Goal: Information Seeking & Learning: Learn about a topic

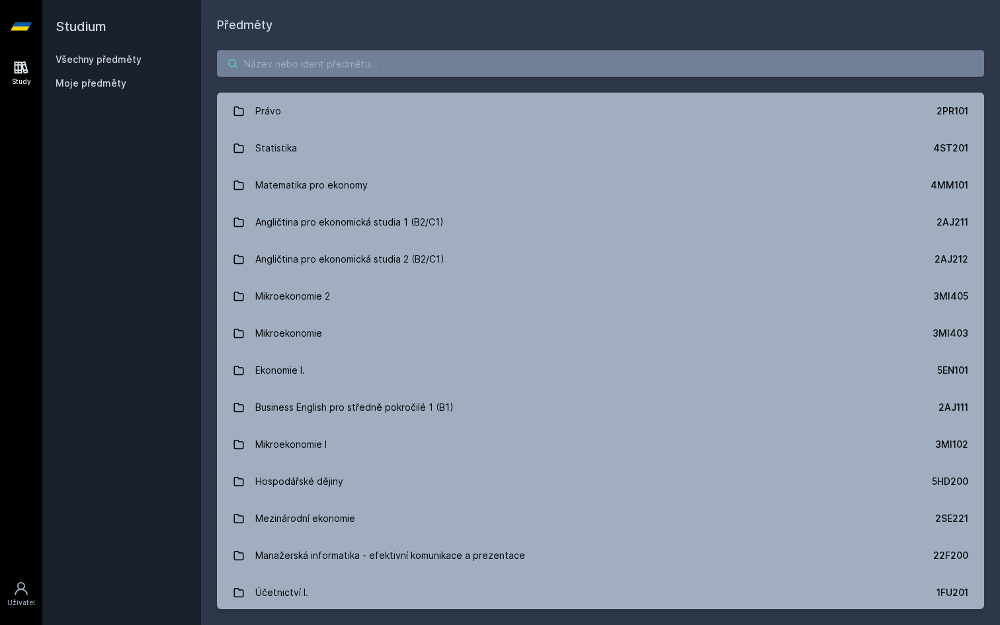
click at [679, 69] on input "search" at bounding box center [600, 63] width 767 height 26
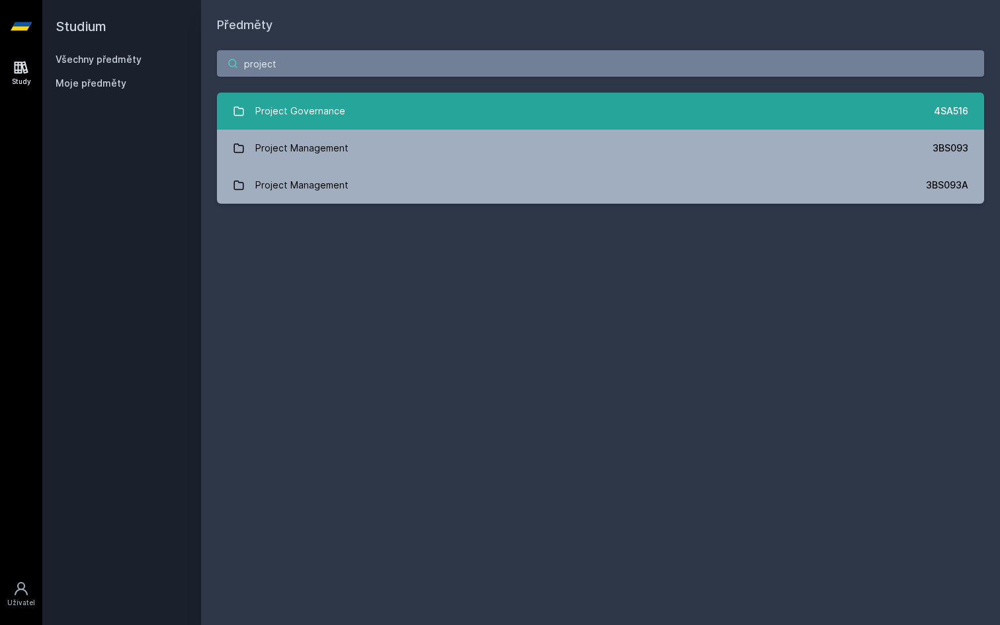
type input "project"
click at [488, 107] on link "Project Governance 4SA516" at bounding box center [600, 111] width 767 height 37
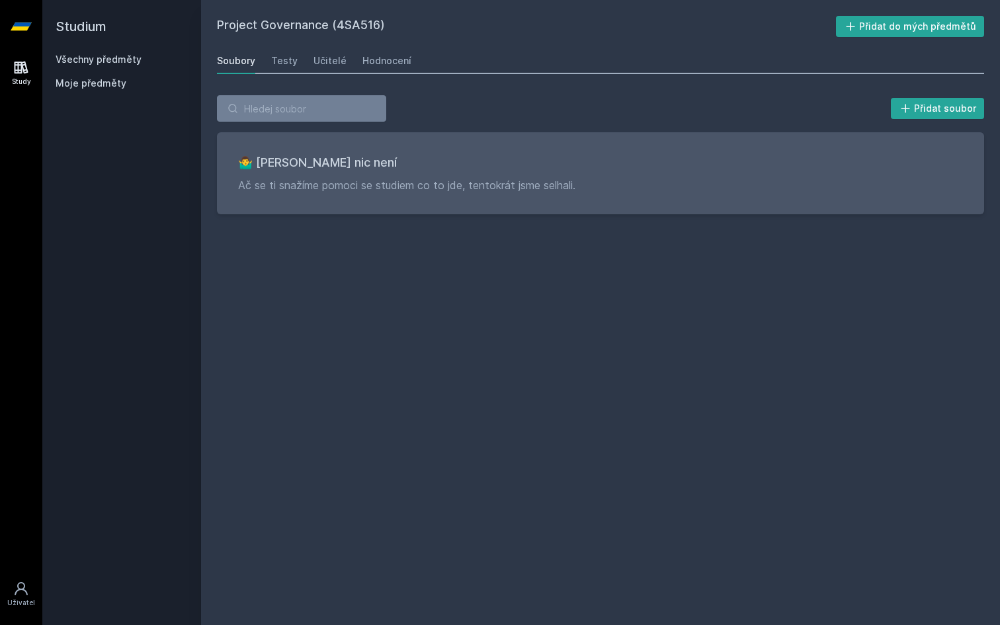
click at [363, 22] on h2 "Project Governance (4SA516)" at bounding box center [526, 26] width 619 height 21
click at [358, 22] on h2 "Project Governance (4SA516)" at bounding box center [526, 26] width 619 height 21
click at [357, 22] on h2 "Project Governance (4SA516)" at bounding box center [526, 26] width 619 height 21
click at [356, 22] on h2 "Project Governance (4SA516)" at bounding box center [526, 26] width 619 height 21
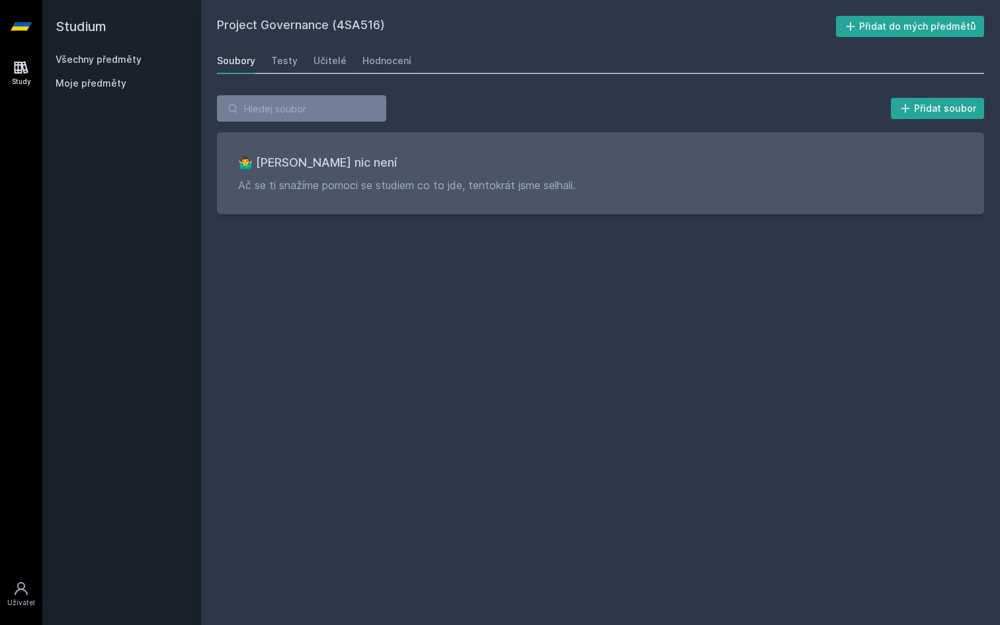
click at [352, 22] on h2 "Project Governance (4SA516)" at bounding box center [526, 26] width 619 height 21
click at [350, 22] on h2 "Project Governance (4SA516)" at bounding box center [526, 26] width 619 height 21
click at [352, 22] on h2 "Project Governance (4SA516)" at bounding box center [526, 26] width 619 height 21
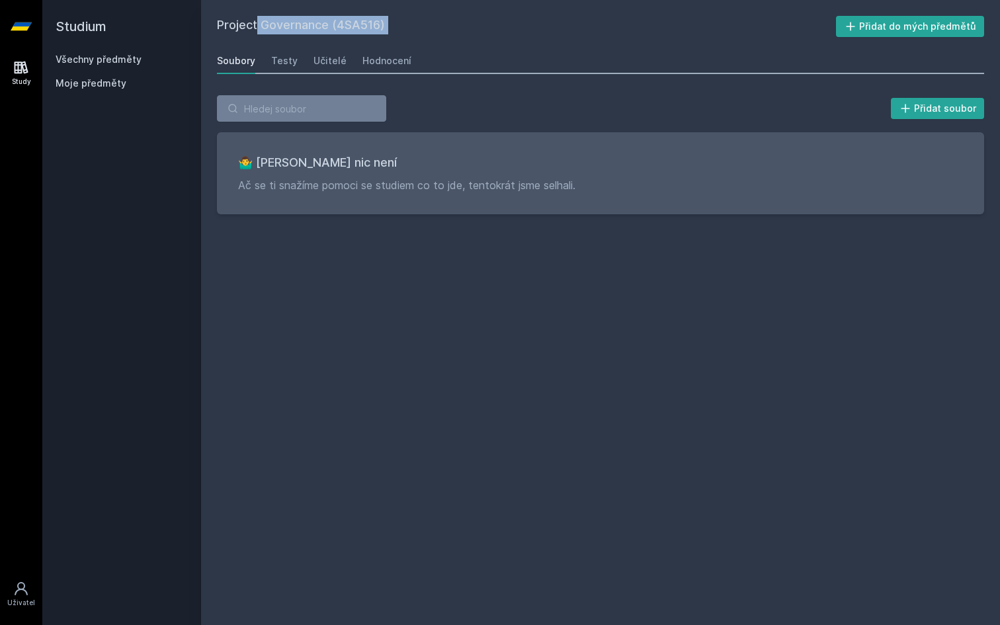
click at [350, 22] on h2 "Project Governance (4SA516)" at bounding box center [526, 26] width 619 height 21
click at [391, 47] on div "Project Governance (4SA516) Přidat do mých předmětů [GEOGRAPHIC_DATA] Testy Uči…" at bounding box center [600, 312] width 767 height 593
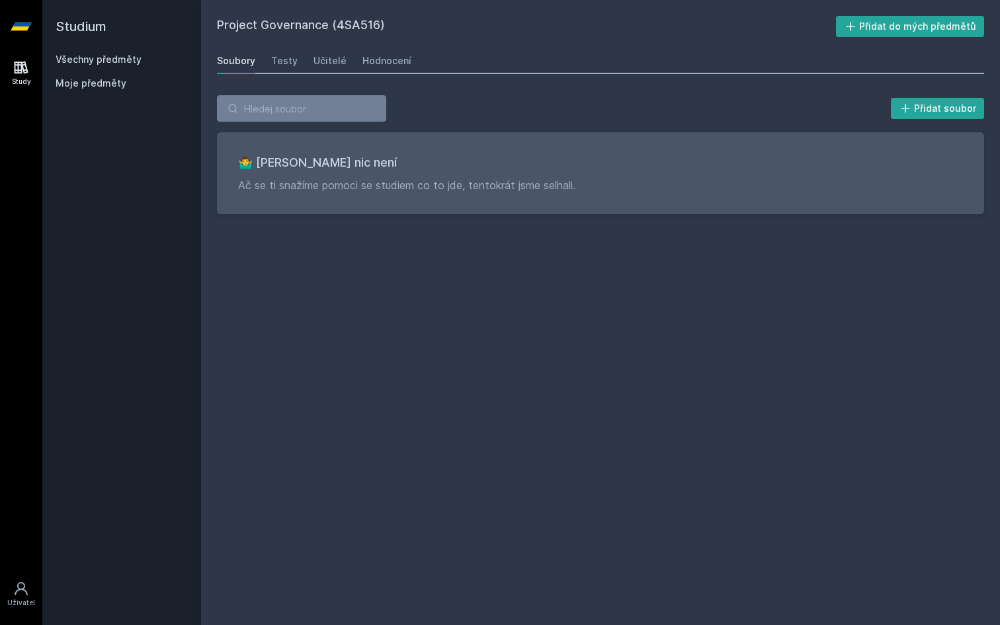
click at [372, 28] on h2 "Project Governance (4SA516)" at bounding box center [526, 26] width 619 height 21
copy h2 "4SA516"
